Goal: Navigation & Orientation: Find specific page/section

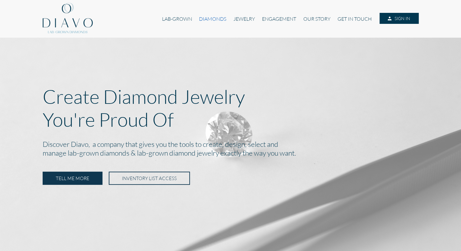
click at [203, 21] on link "DIAMONDS" at bounding box center [212, 19] width 34 height 12
